Goal: Task Accomplishment & Management: Use online tool/utility

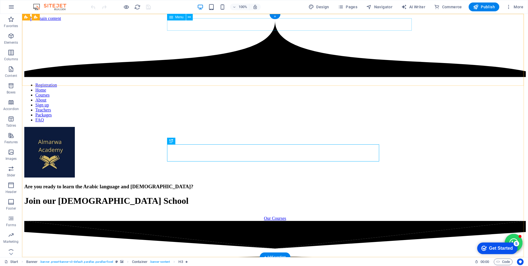
click at [180, 83] on nav "Registration Home Courses About Sign up Teachers Packages FAQ" at bounding box center [275, 103] width 502 height 40
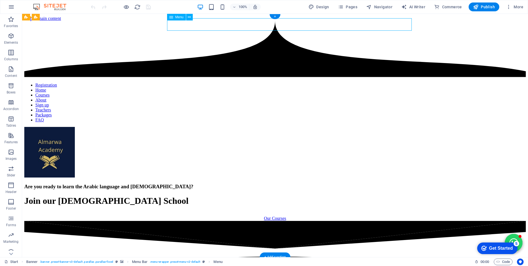
click at [180, 83] on nav "Registration Home Courses About Sign up Teachers Packages FAQ" at bounding box center [275, 103] width 502 height 40
click at [83, 83] on div "Registration Home Courses About Sign up Teachers Packages FAQ" at bounding box center [275, 131] width 502 height 96
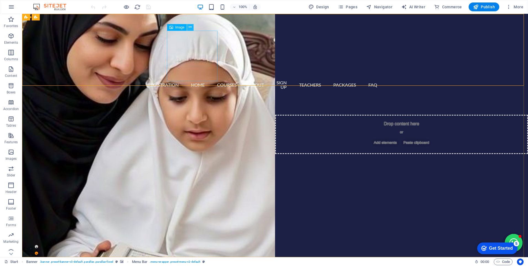
click at [193, 24] on button at bounding box center [190, 27] width 7 height 7
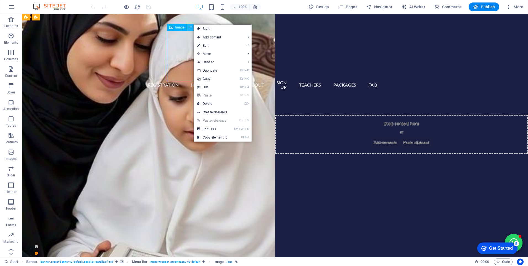
click at [193, 24] on button at bounding box center [190, 27] width 7 height 7
click at [195, 76] on nav "Registration Home Courses About Sign up Teachers Packages FAQ" at bounding box center [275, 84] width 212 height 17
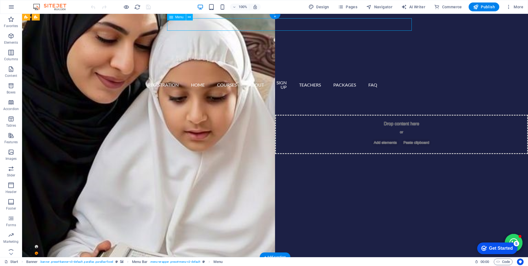
click at [195, 76] on nav "Registration Home Courses About Sign up Teachers Packages FAQ" at bounding box center [275, 84] width 212 height 17
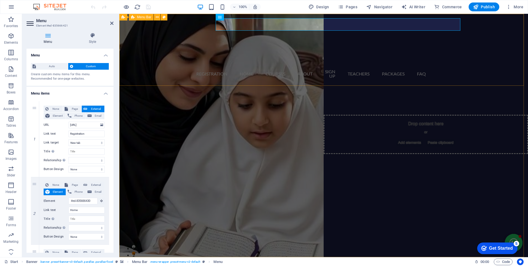
click at [195, 61] on div "Registration Home Courses About Sign up Teachers Packages FAQ" at bounding box center [323, 99] width 409 height 76
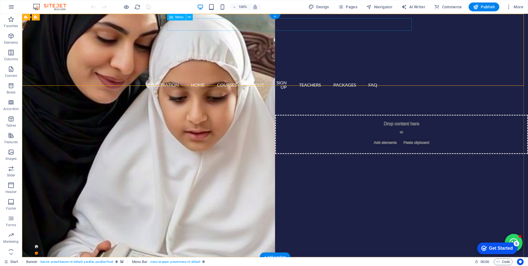
click at [193, 76] on nav "Registration Home Courses About Sign up Teachers Packages FAQ" at bounding box center [275, 84] width 212 height 17
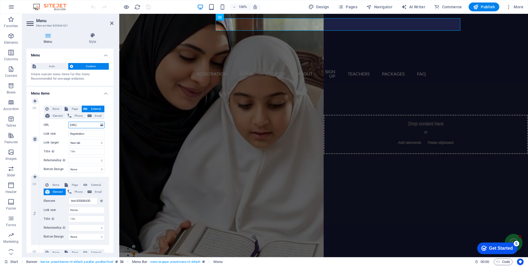
click at [83, 123] on input "[URL]" at bounding box center [87, 125] width 36 height 7
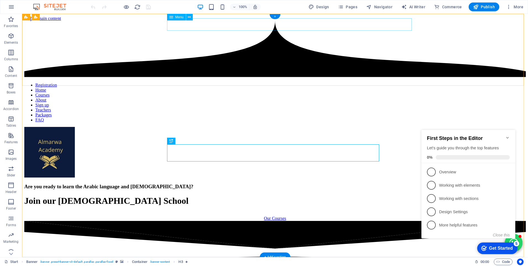
click at [199, 83] on nav "Registration Home Courses About Sign up Teachers Packages FAQ" at bounding box center [275, 103] width 502 height 40
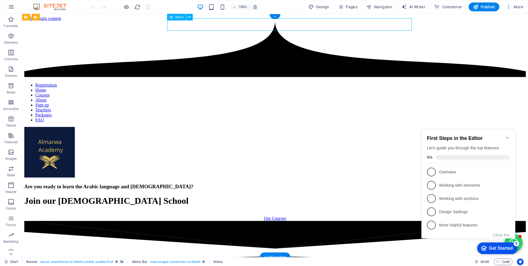
click at [199, 83] on nav "Registration Home Courses About Sign up Teachers Packages FAQ" at bounding box center [275, 103] width 502 height 40
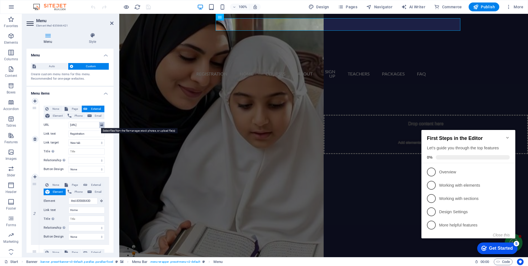
click at [101, 124] on icon at bounding box center [101, 125] width 3 height 6
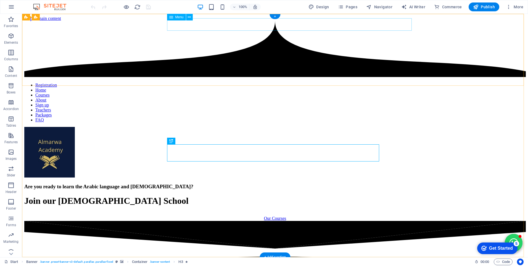
click at [243, 83] on nav "Registration Home Courses About Sign up Teachers Packages FAQ" at bounding box center [275, 103] width 502 height 40
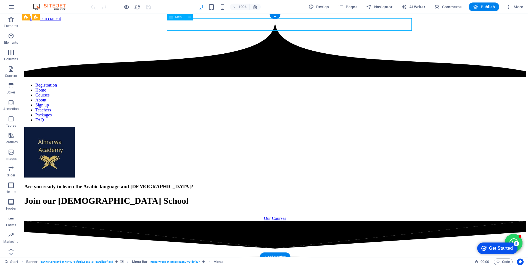
click at [243, 83] on nav "Registration Home Courses About Sign up Teachers Packages FAQ" at bounding box center [275, 103] width 502 height 40
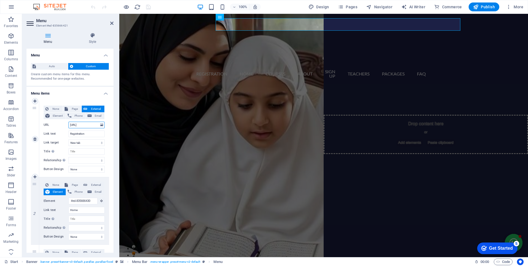
click at [93, 124] on input "[URL]" at bounding box center [87, 125] width 36 height 7
click at [74, 107] on span "Page" at bounding box center [75, 109] width 10 height 7
select select
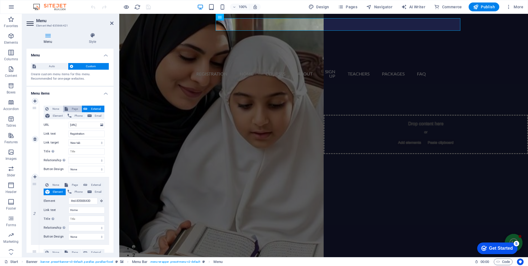
select select
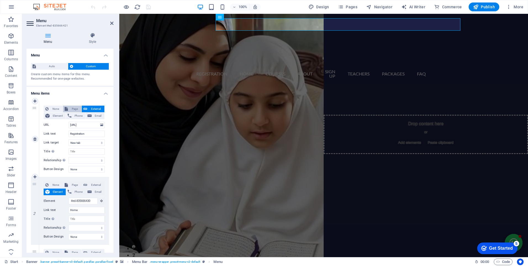
select select
click at [57, 108] on span "None" at bounding box center [55, 109] width 11 height 7
select select
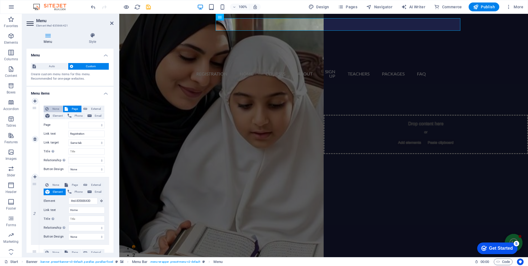
select select
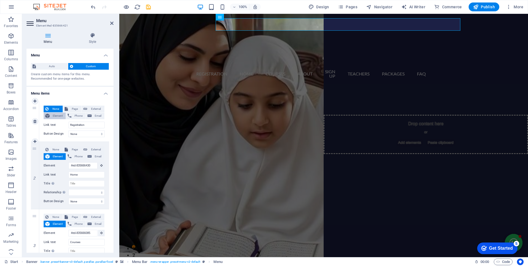
click at [56, 116] on span "Element" at bounding box center [57, 115] width 13 height 7
select select
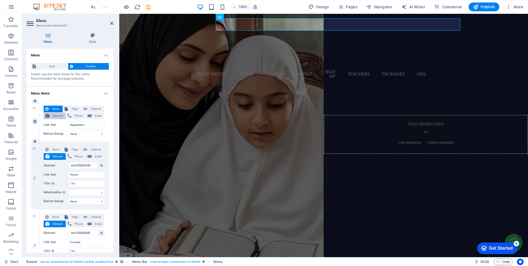
select select
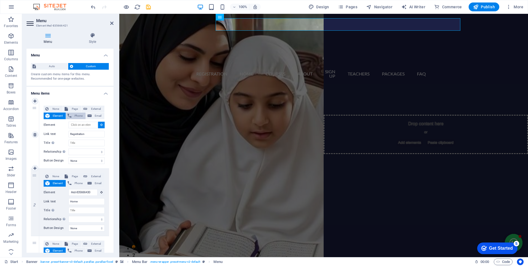
click at [72, 114] on button "Phone" at bounding box center [76, 115] width 20 height 7
select select
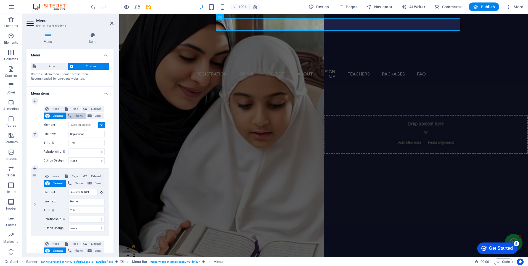
select select
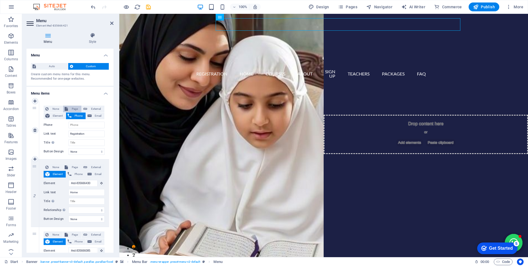
click at [76, 109] on span "Page" at bounding box center [75, 109] width 10 height 7
select select
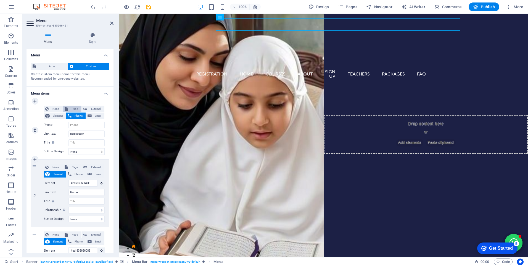
select select
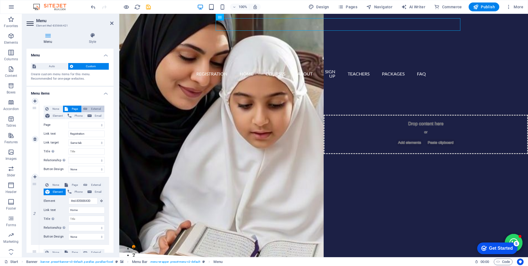
click at [87, 107] on button "External" at bounding box center [93, 109] width 23 height 7
select select "blank"
select select
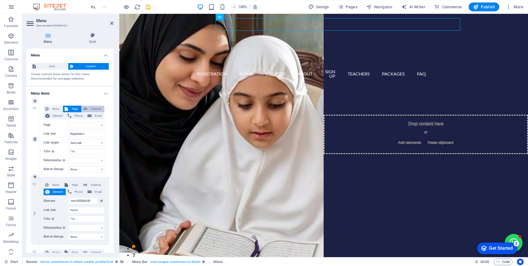
select select
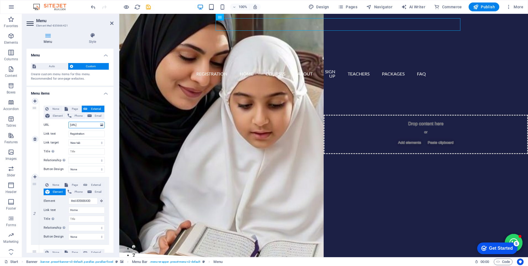
click at [77, 125] on input "[URL]" at bounding box center [87, 125] width 36 height 7
click at [79, 125] on input "[URL]" at bounding box center [87, 125] width 36 height 7
type input "https://"
select select
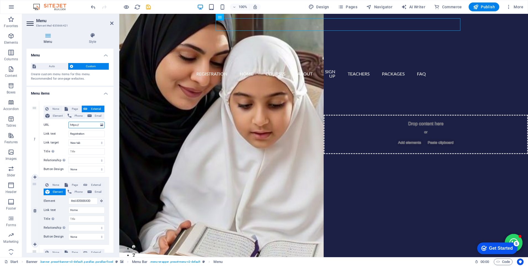
select select
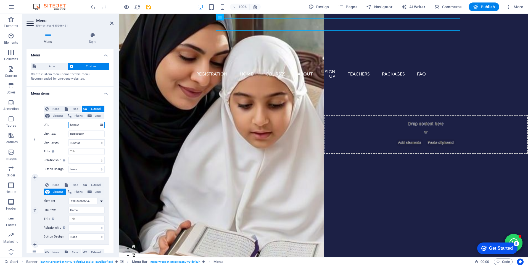
select select
type input "https://"
select select
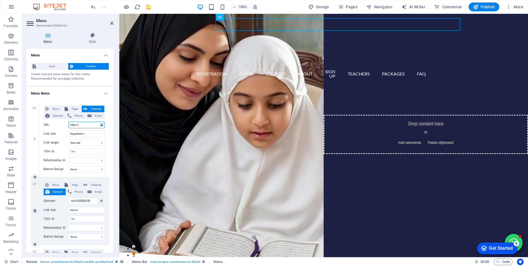
select select
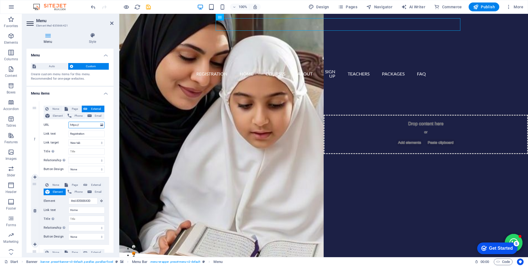
select select
type input "https:/"
select select
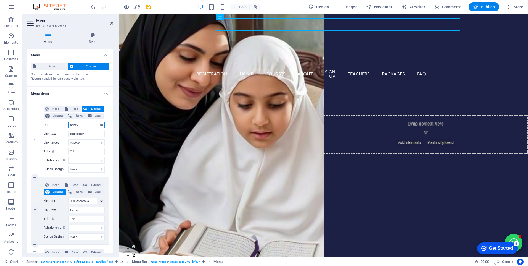
select select
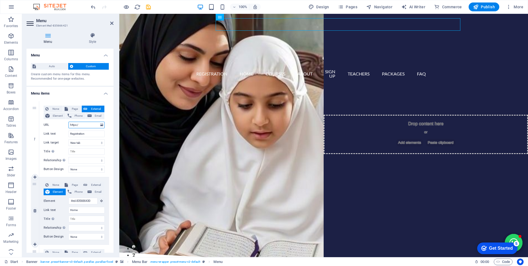
type input "https://www.esiicbeet.com/alwmarwaadb/login.php"
select select
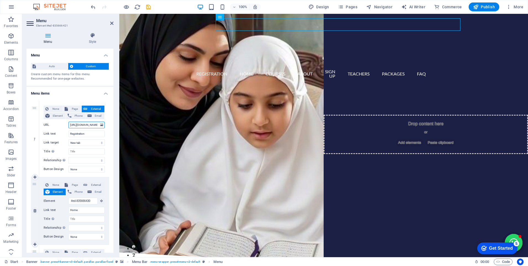
select select
click at [91, 127] on input "https://www.esiicbeet.com/alwmarwaadb/login.php" at bounding box center [87, 125] width 36 height 7
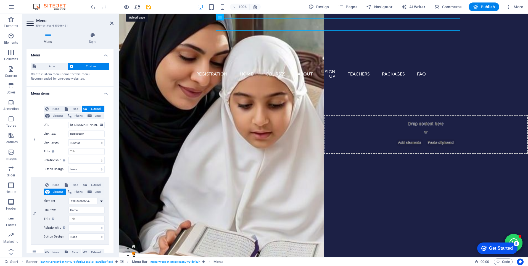
click at [139, 9] on icon "reload" at bounding box center [137, 7] width 6 height 6
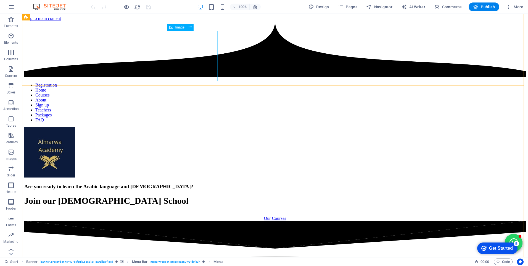
click at [179, 24] on div "Image" at bounding box center [177, 27] width 20 height 7
select select "px"
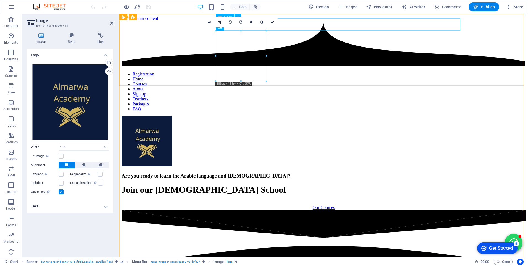
click at [299, 72] on nav "Registration Home Courses About Sign up Teachers Packages FAQ" at bounding box center [324, 92] width 405 height 40
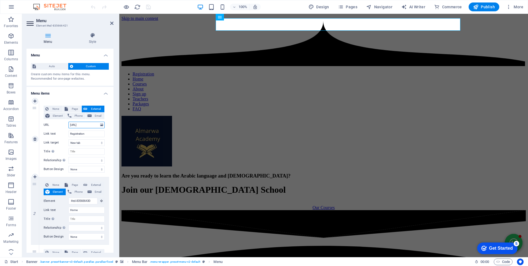
click at [86, 126] on input "[URL]" at bounding box center [87, 125] width 36 height 7
click at [98, 143] on select "New tab Same tab Overlay" at bounding box center [87, 142] width 36 height 7
select select
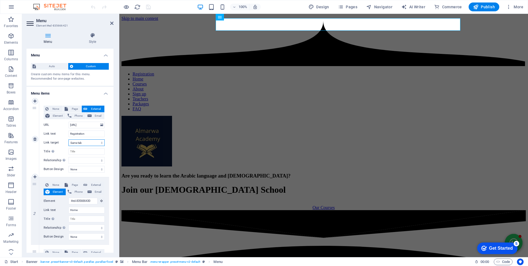
click at [69, 139] on select "New tab Same tab Overlay" at bounding box center [87, 142] width 36 height 7
select select
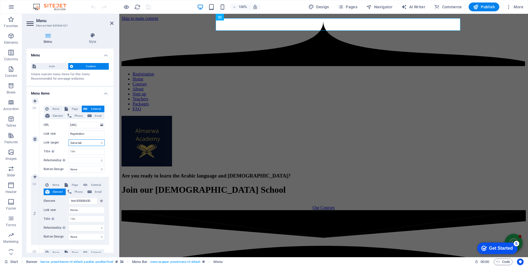
select select
click at [516, 8] on span "More" at bounding box center [514, 7] width 17 height 6
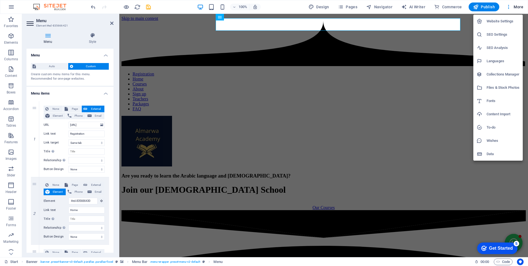
click at [503, 22] on h6 "Website Settings" at bounding box center [503, 21] width 33 height 7
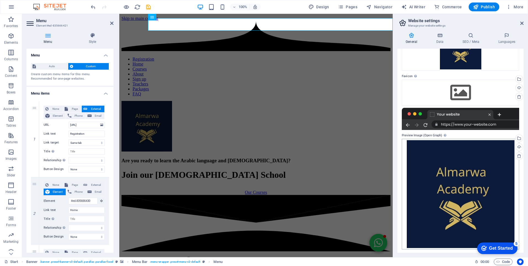
scroll to position [50, 0]
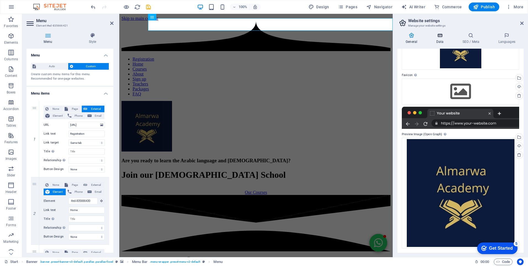
click at [442, 36] on icon at bounding box center [440, 36] width 24 height 6
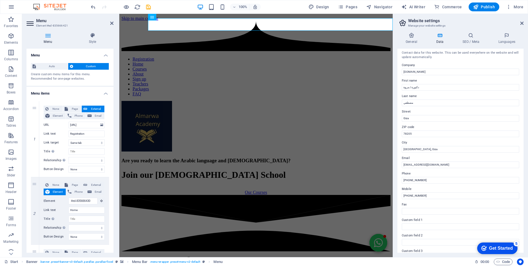
scroll to position [0, 0]
click at [513, 6] on span "More" at bounding box center [514, 7] width 17 height 6
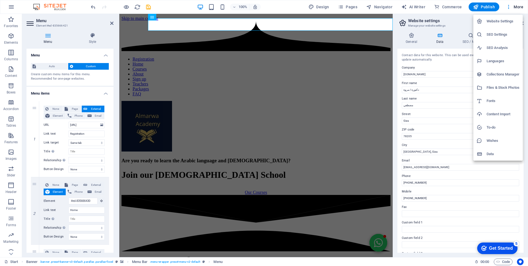
click at [499, 47] on h6 "SEO Analysis" at bounding box center [503, 47] width 33 height 7
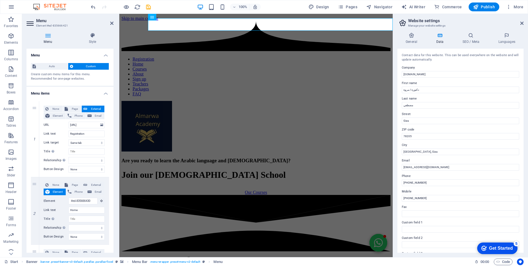
select select "google.com"
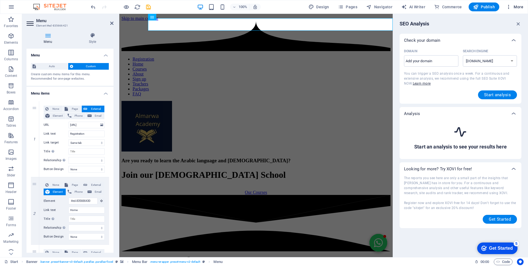
click at [515, 6] on span "More" at bounding box center [514, 7] width 17 height 6
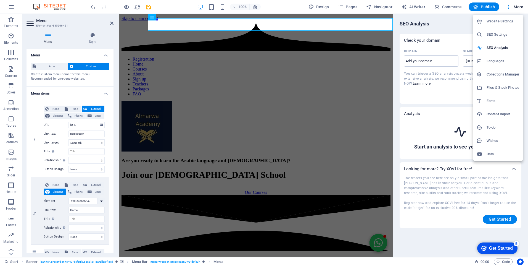
click at [493, 6] on div at bounding box center [264, 133] width 528 height 266
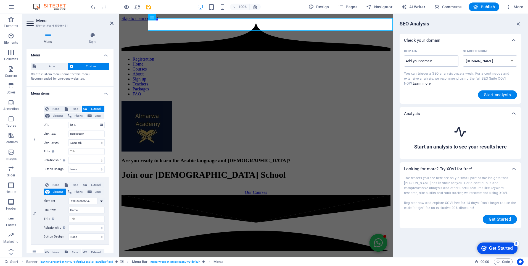
click at [490, 6] on span "Publish" at bounding box center [484, 7] width 22 height 6
